Goal: Navigation & Orientation: Find specific page/section

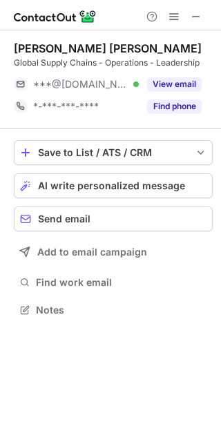
scroll to position [301, 221]
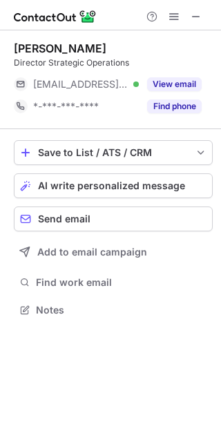
scroll to position [301, 221]
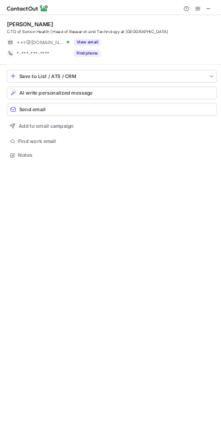
scroll to position [313, 221]
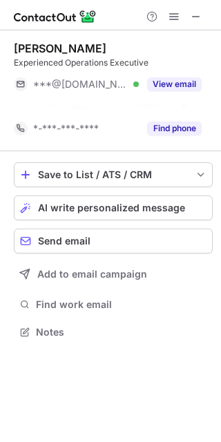
scroll to position [301, 221]
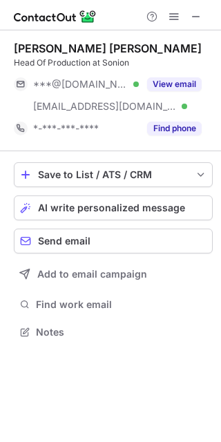
scroll to position [323, 221]
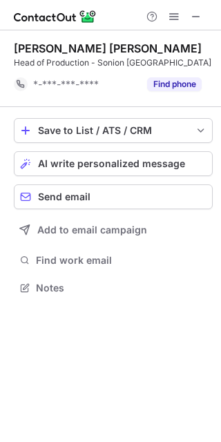
scroll to position [278, 221]
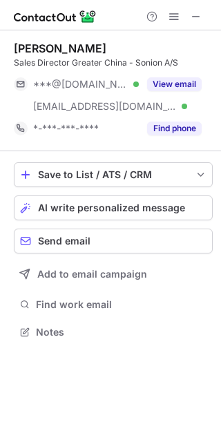
scroll to position [323, 221]
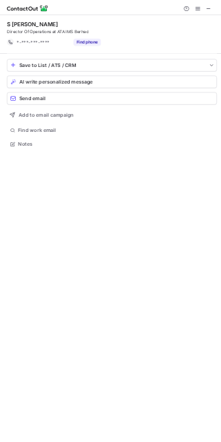
scroll to position [278, 221]
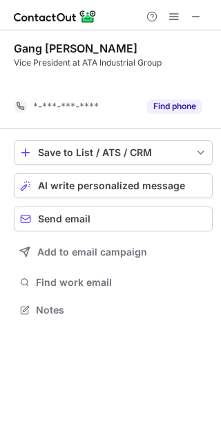
scroll to position [278, 221]
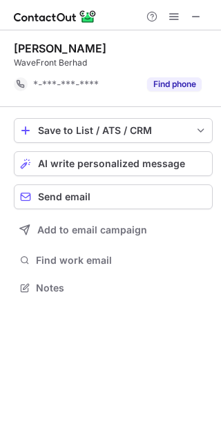
scroll to position [278, 221]
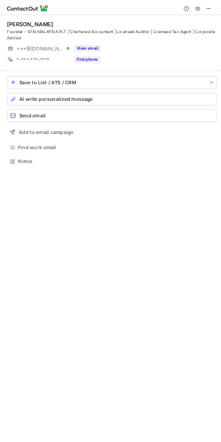
scroll to position [313, 221]
